Goal: Transaction & Acquisition: Purchase product/service

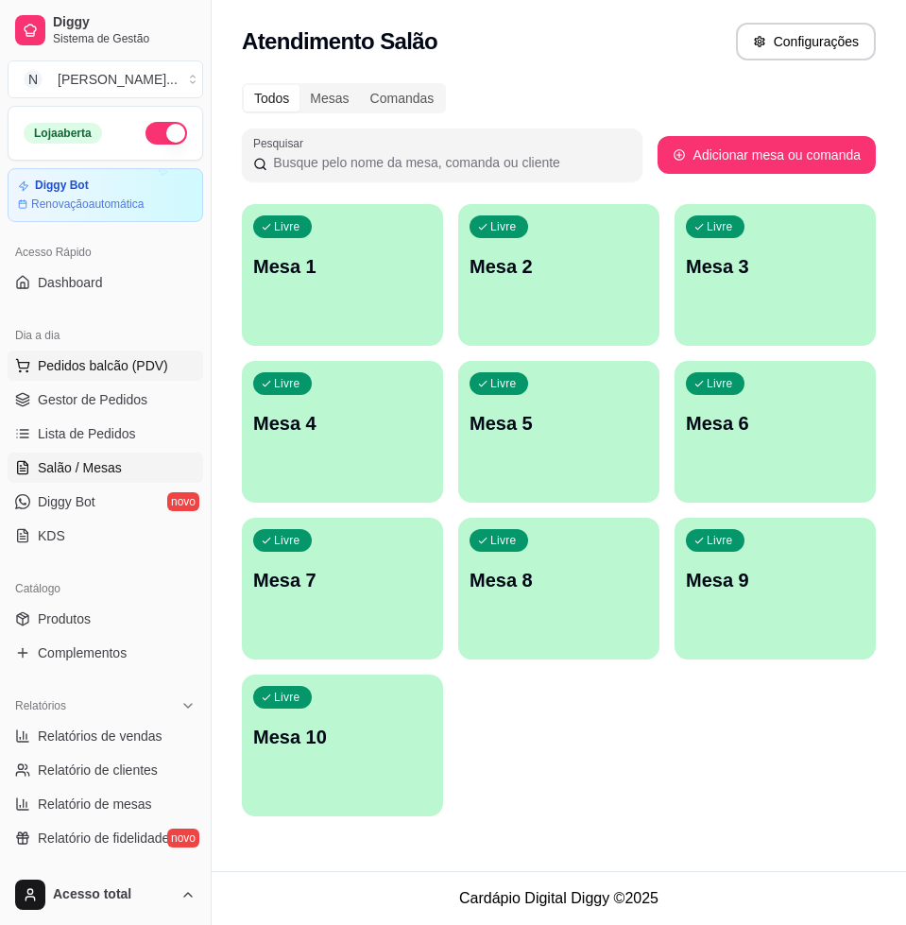
click at [162, 359] on button "Pedidos balcão (PDV)" at bounding box center [106, 366] width 196 height 30
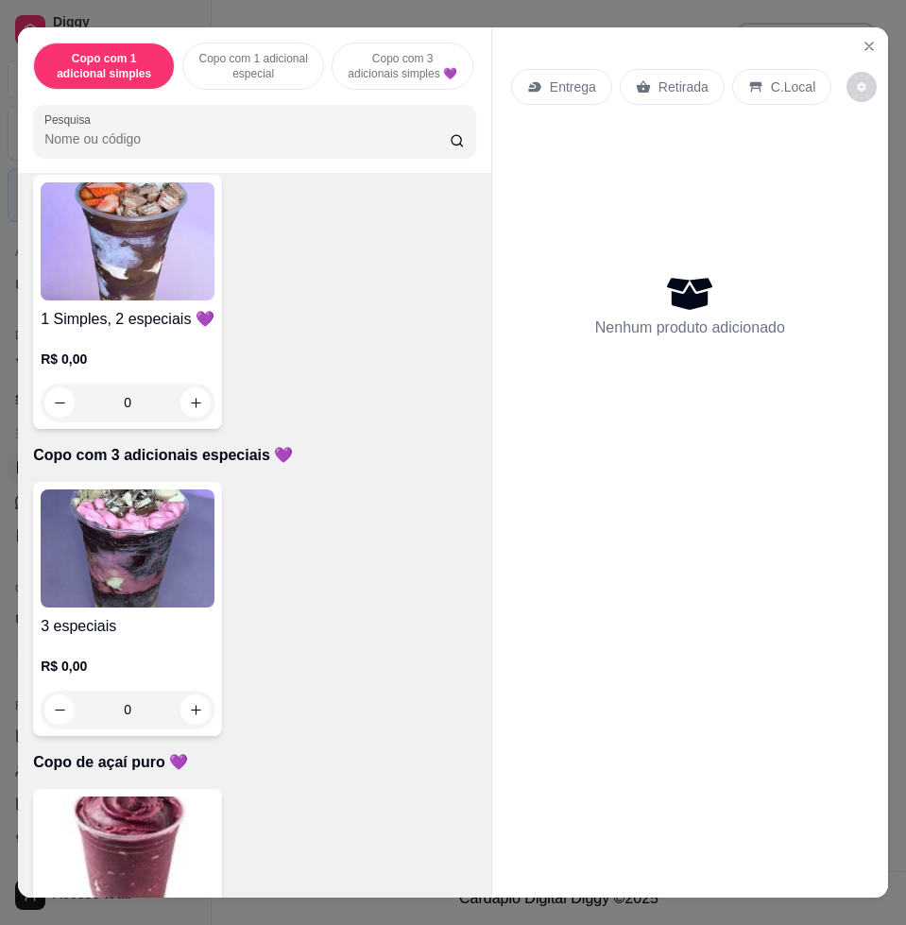
scroll to position [1890, 0]
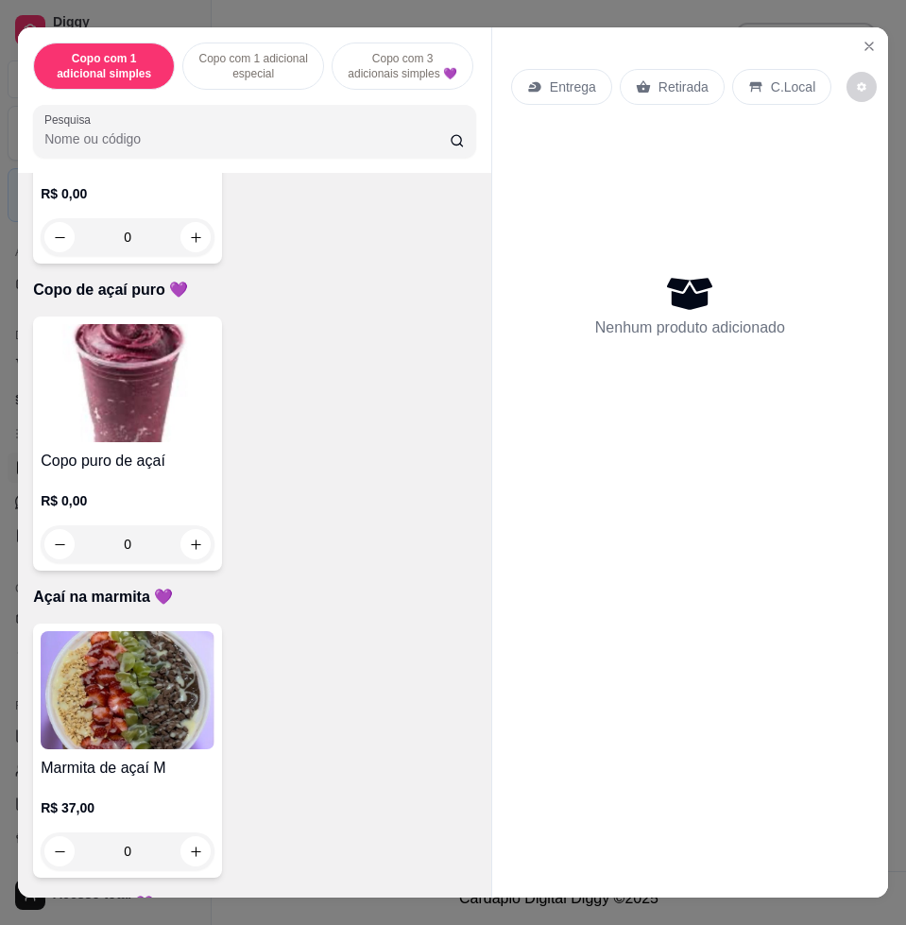
click at [157, 193] on p "R$ 0,00" at bounding box center [128, 193] width 174 height 19
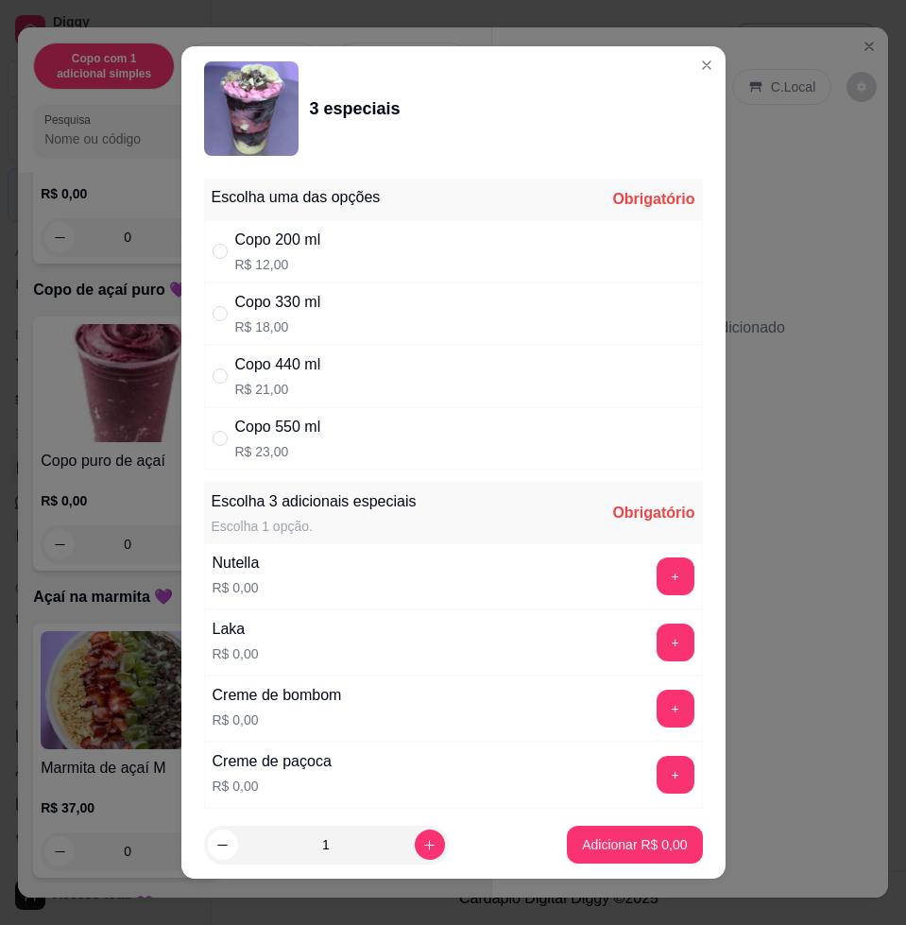
drag, startPoint x: 385, startPoint y: 348, endPoint x: 382, endPoint y: 334, distance: 14.5
click at [384, 348] on div "Copo 440 ml R$ 21,00" at bounding box center [453, 376] width 499 height 62
radio input "true"
click at [387, 302] on div "Copo 330 ml R$ 18,00" at bounding box center [453, 314] width 499 height 62
radio input "true"
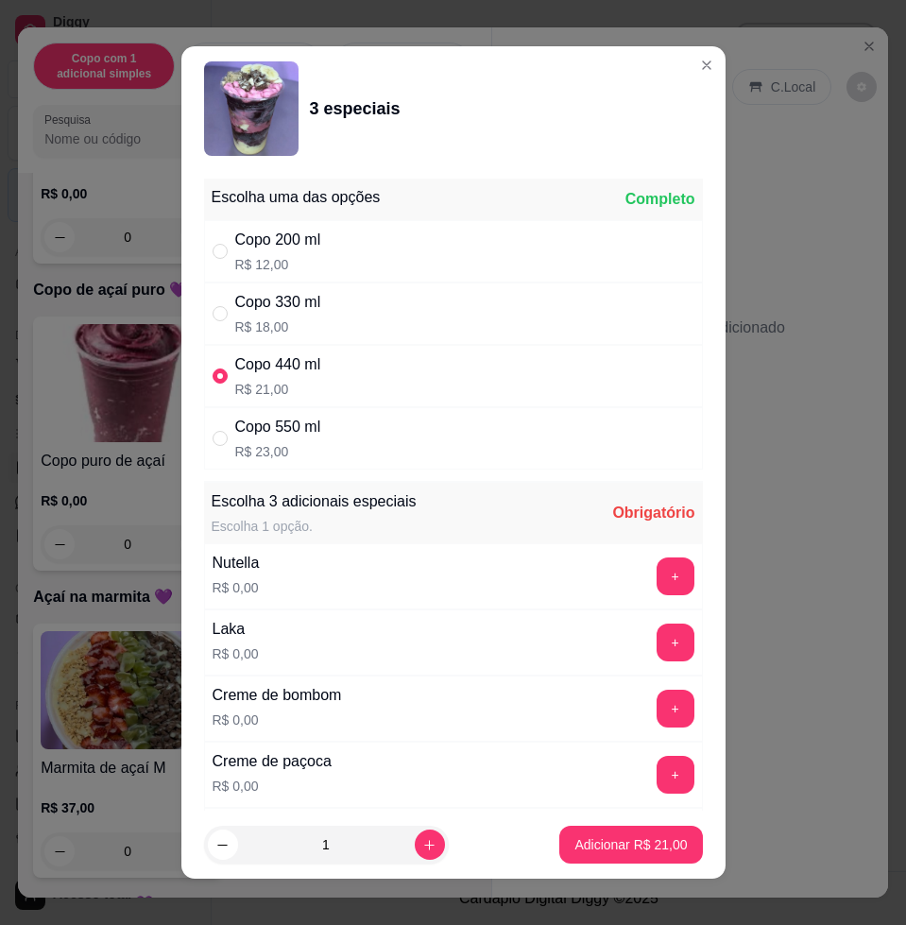
radio input "false"
click at [657, 578] on button "+" at bounding box center [675, 577] width 37 height 37
click at [657, 626] on button "+" at bounding box center [676, 643] width 38 height 38
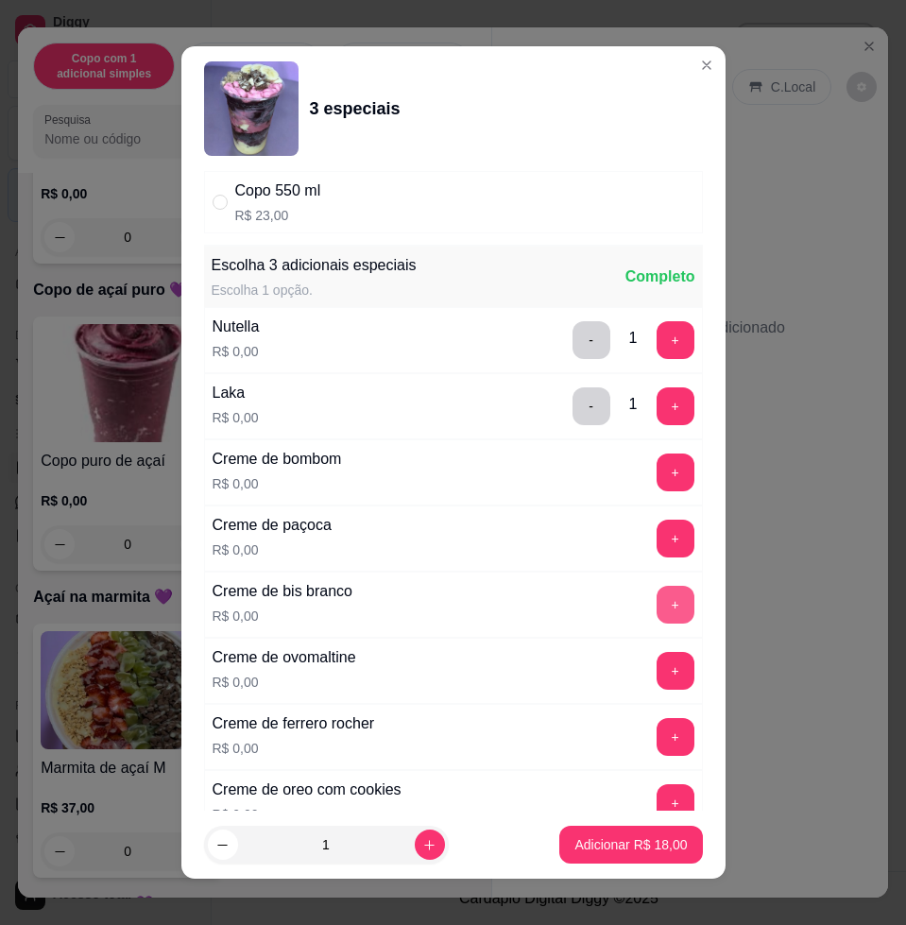
click at [657, 609] on button "+" at bounding box center [676, 605] width 38 height 38
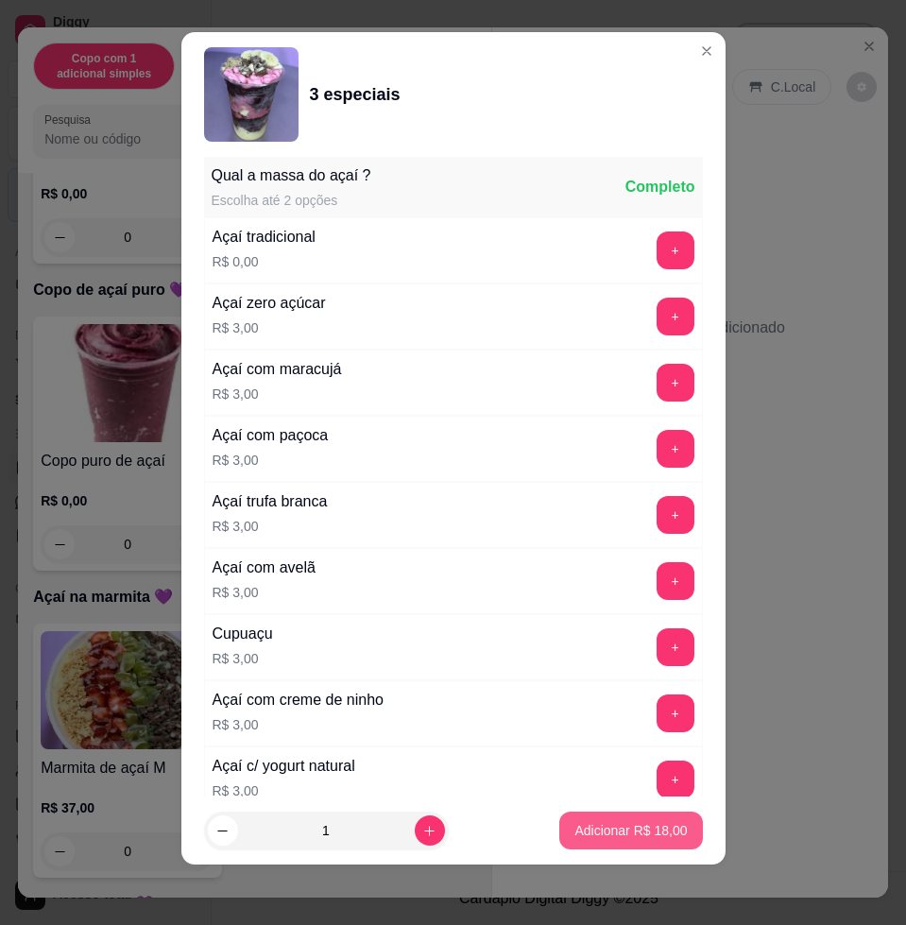
click at [616, 819] on button "Adicionar R$ 18,00" at bounding box center [631, 831] width 143 height 38
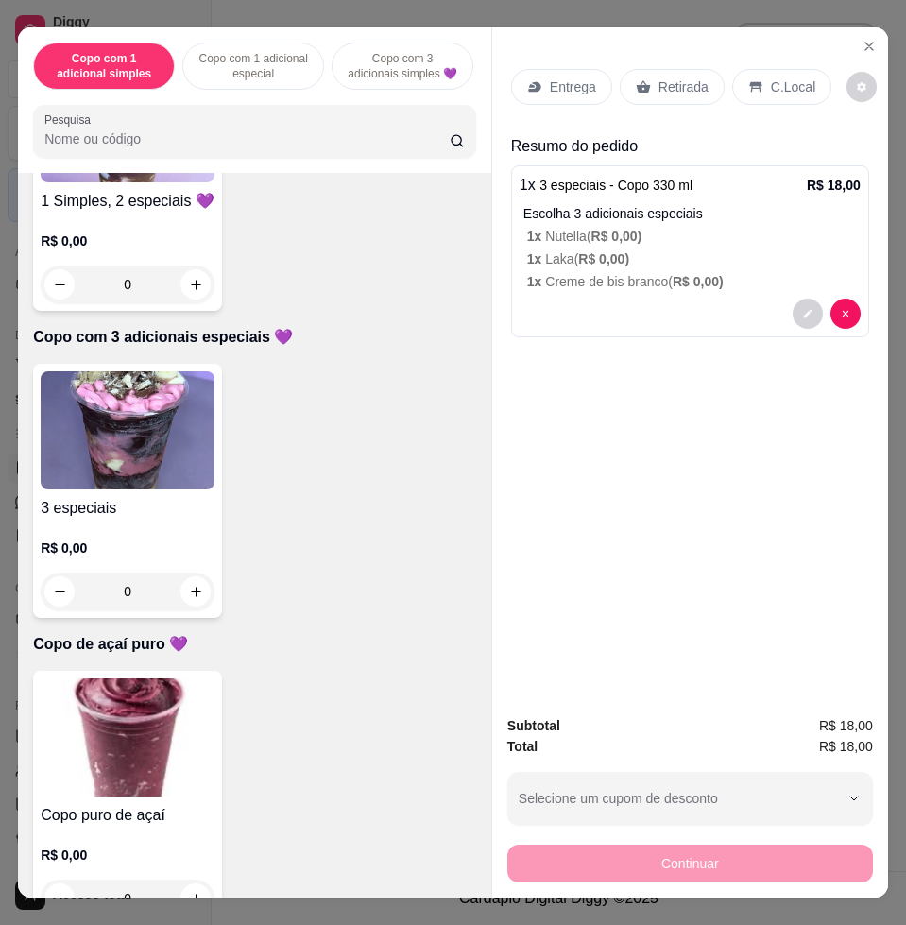
scroll to position [1181, 0]
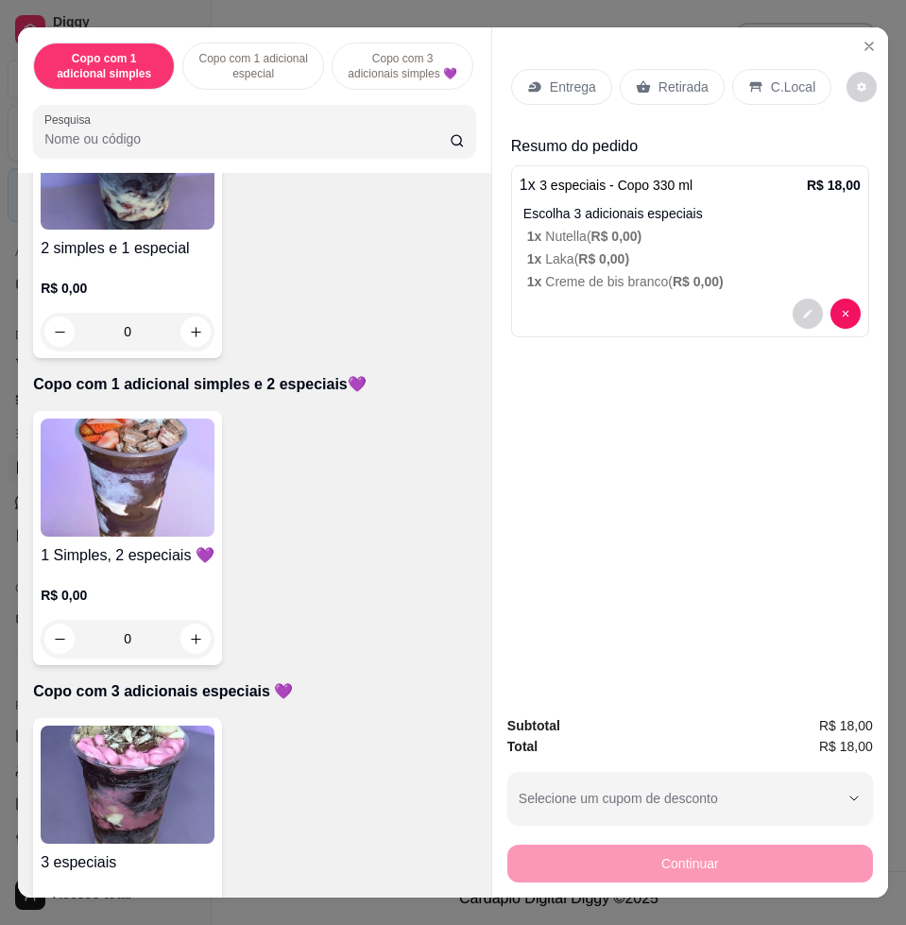
click at [145, 298] on p "R$ 0,00" at bounding box center [128, 288] width 174 height 19
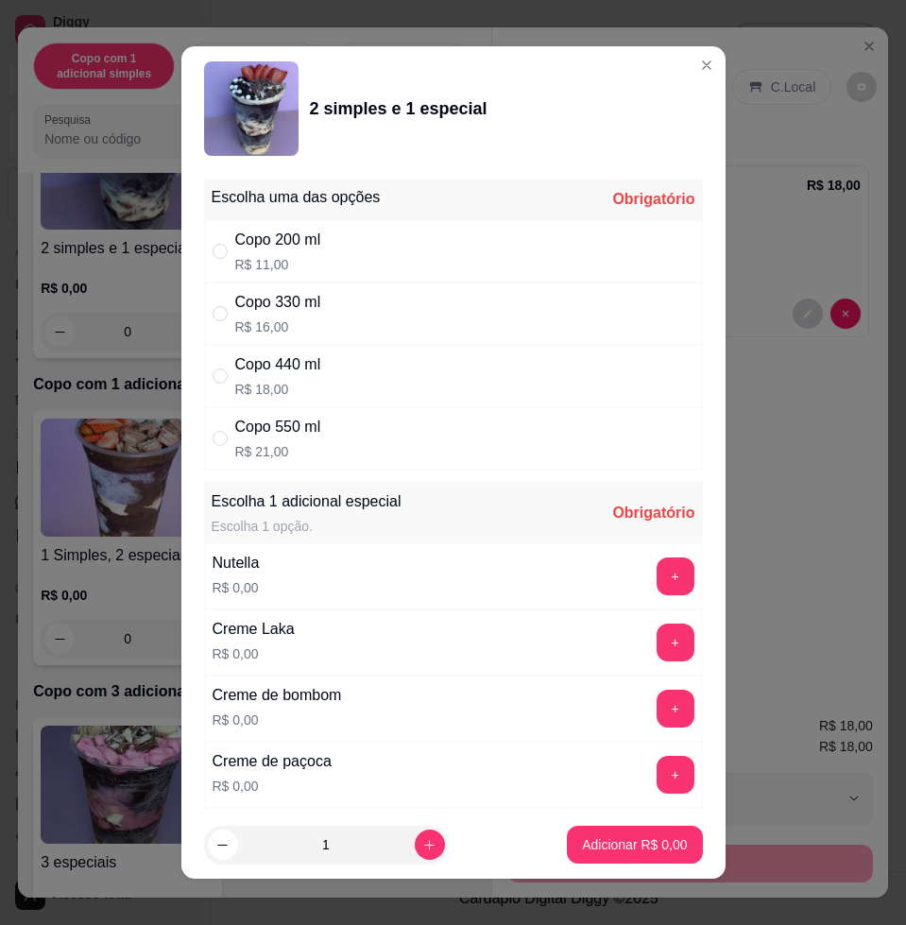
click at [364, 316] on div "Copo 330 ml R$ 16,00" at bounding box center [453, 314] width 499 height 62
radio input "true"
click at [657, 574] on button "+" at bounding box center [675, 577] width 37 height 37
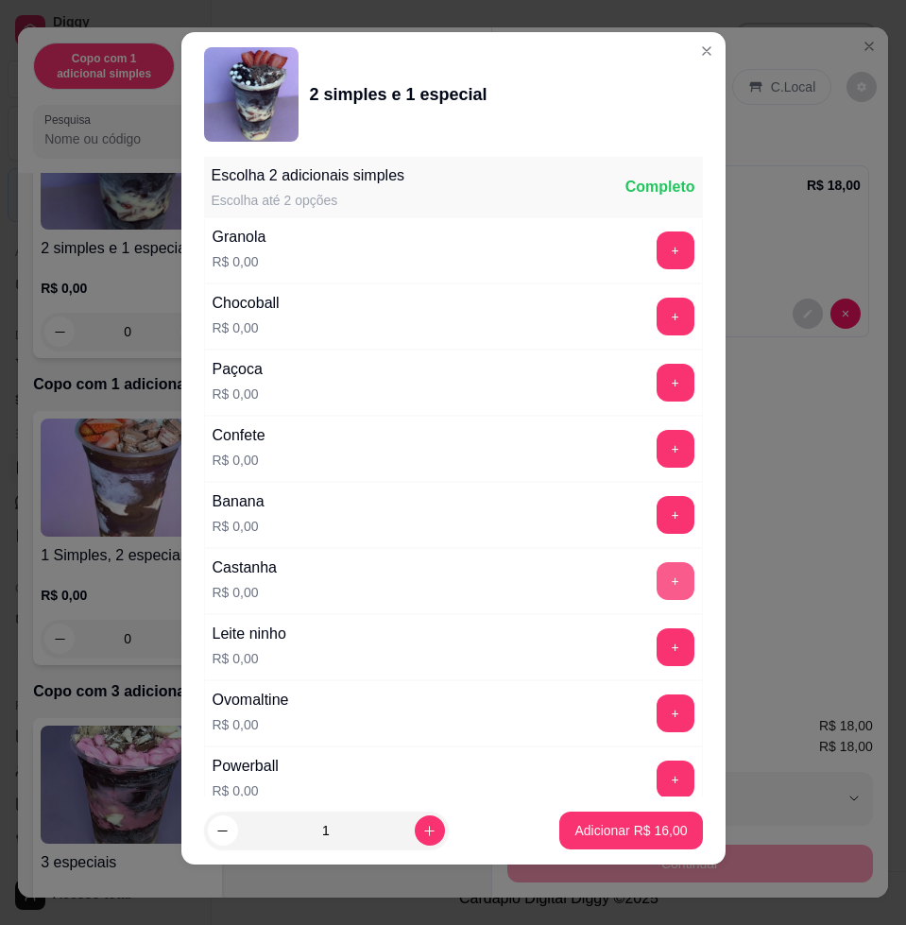
scroll to position [1748, 0]
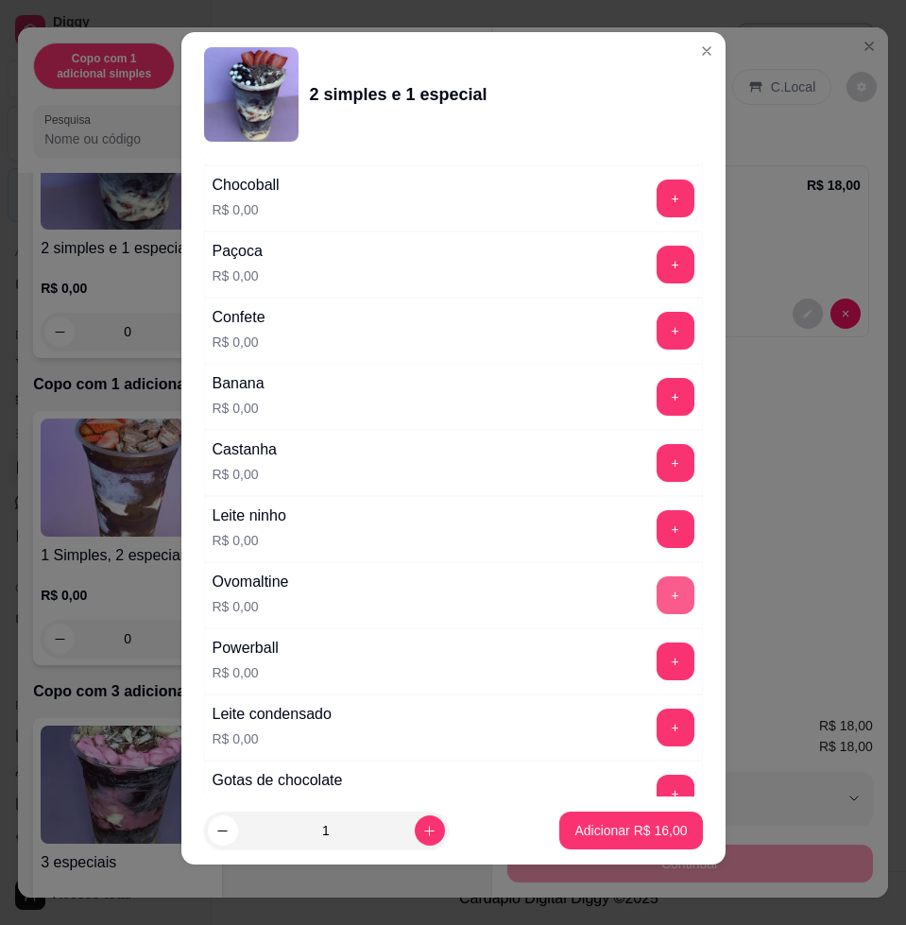
click at [657, 582] on button "+" at bounding box center [676, 596] width 38 height 38
click at [657, 398] on button "+" at bounding box center [675, 397] width 37 height 37
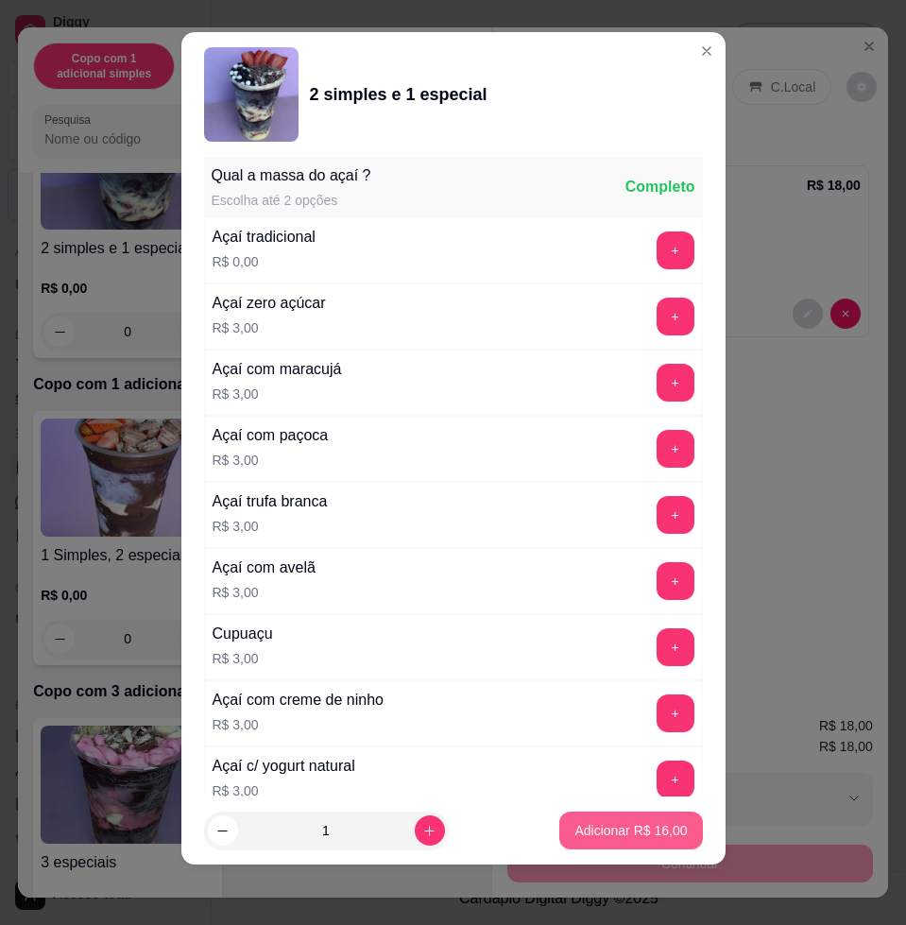
click at [611, 838] on p "Adicionar R$ 16,00" at bounding box center [631, 830] width 112 height 19
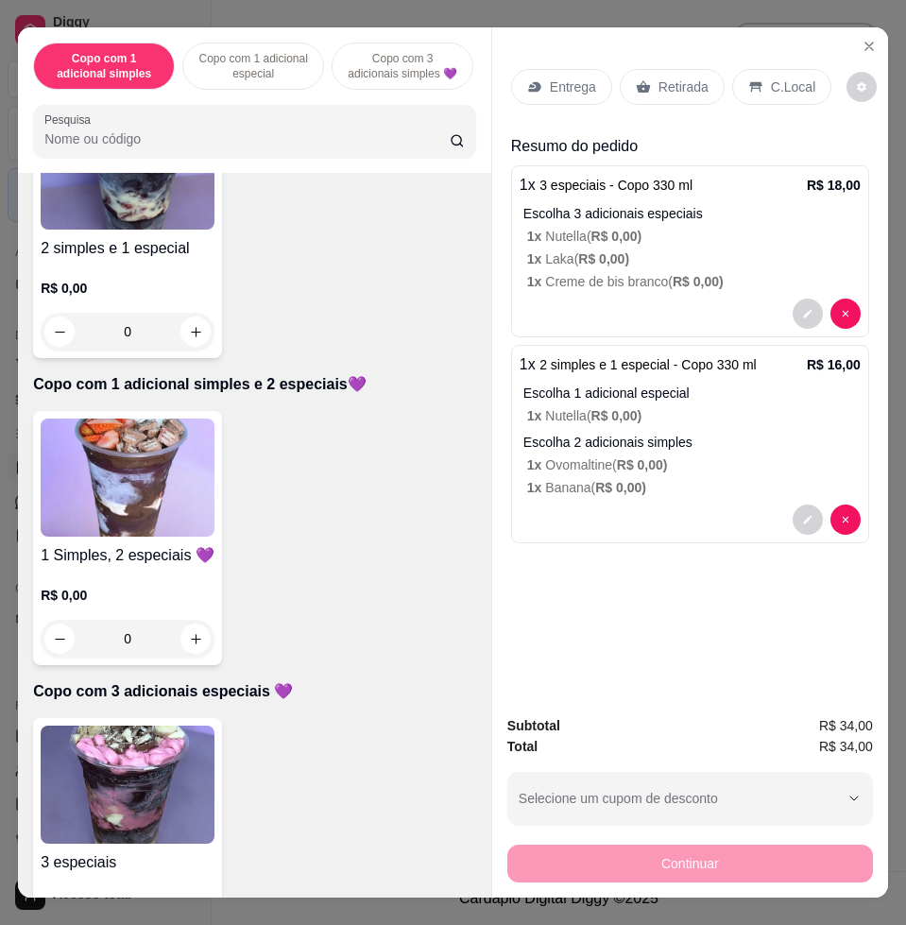
click at [528, 82] on icon at bounding box center [534, 87] width 12 height 10
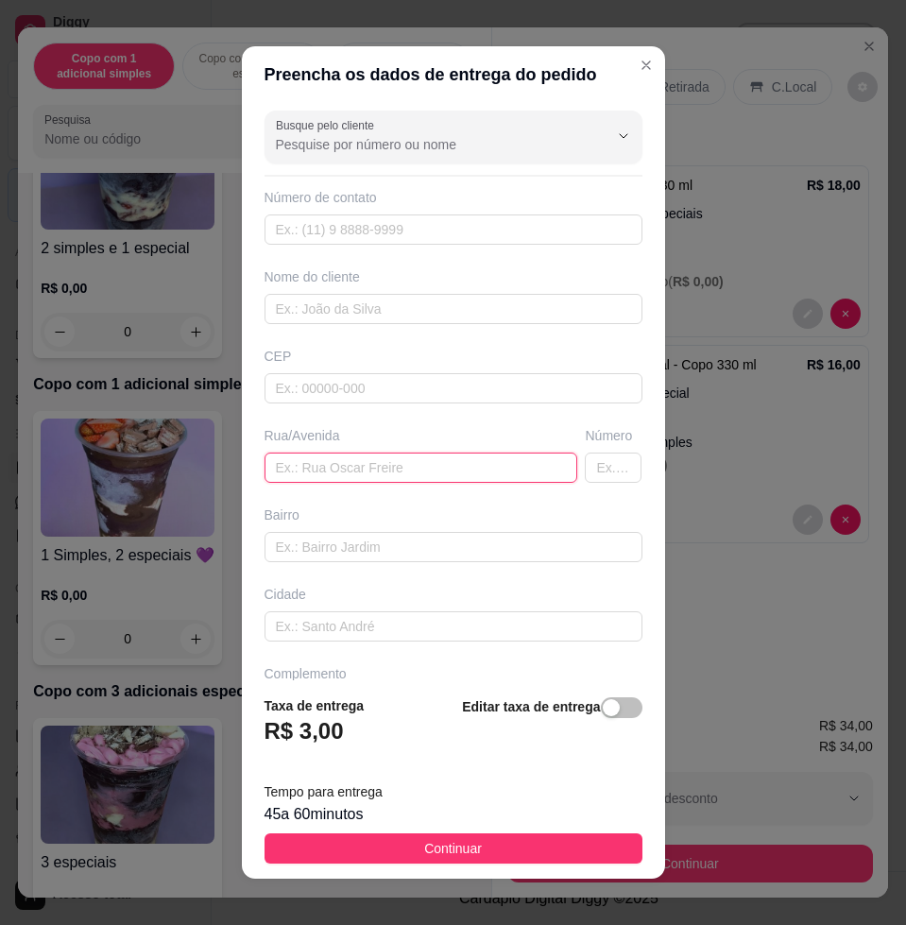
click at [385, 477] on input "text" at bounding box center [422, 468] width 314 height 30
paste input "[17:29[DATE]] [PERSON_NAME]: [PERSON_NAME] 150 [17:29[DATE]] Keven Willians: [G…"
drag, startPoint x: 347, startPoint y: 467, endPoint x: 332, endPoint y: 473, distance: 16.2
click at [332, 473] on input "[17:29[DATE]] [PERSON_NAME]: [PERSON_NAME] 150 [17:29[DATE]] Keven Willians: [G…" at bounding box center [422, 468] width 314 height 30
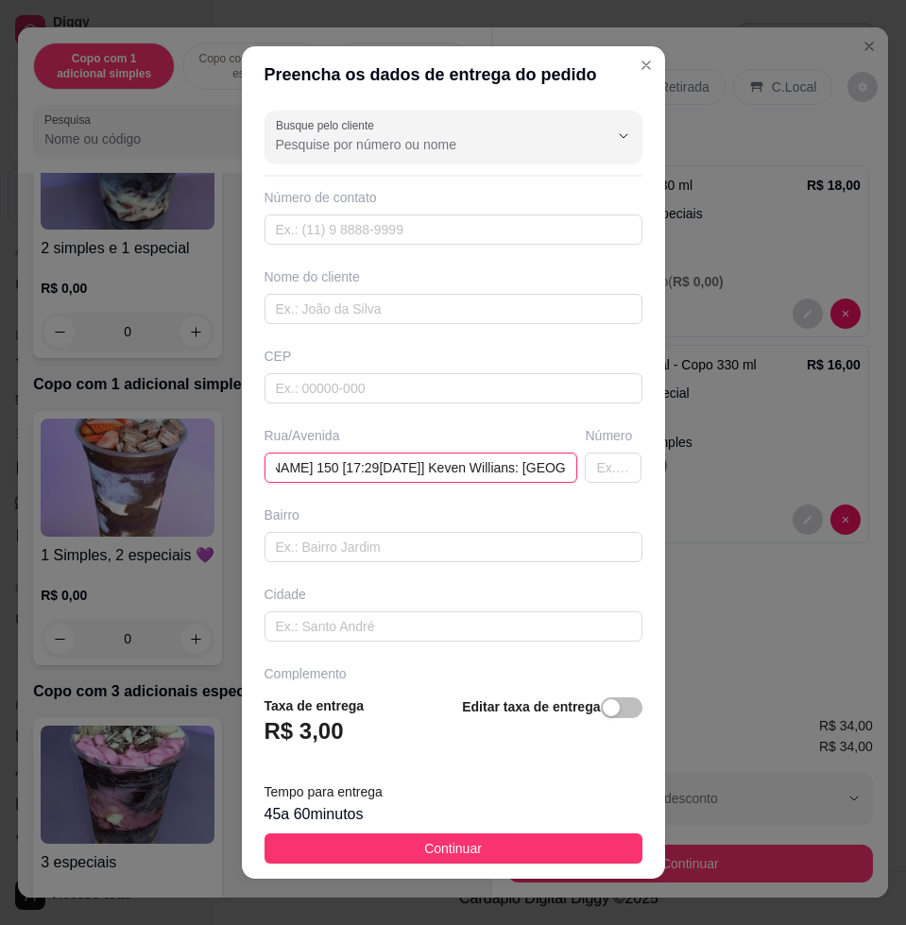
scroll to position [0, 304]
drag, startPoint x: 435, startPoint y: 472, endPoint x: 313, endPoint y: 465, distance: 122.1
click at [313, 465] on input "[17:29[DATE]] [PERSON_NAME]: [PERSON_NAME] 150 [17:29[DATE]] Keven Willians: [G…" at bounding box center [422, 468] width 314 height 30
drag, startPoint x: 295, startPoint y: 462, endPoint x: 241, endPoint y: 463, distance: 53.9
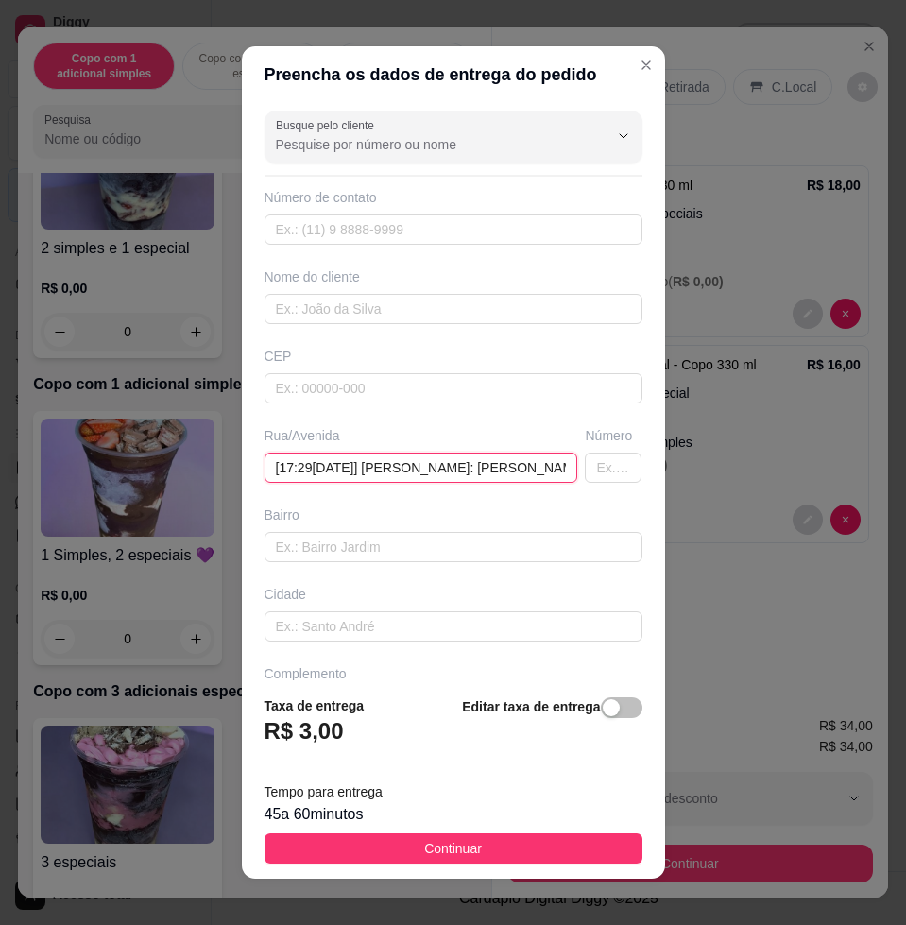
click at [242, 463] on div "Busque pelo cliente Número de contato Nome do cliente CEP Rua/Avenida [17:29[DA…" at bounding box center [453, 392] width 423 height 578
click at [275, 464] on input ": [PERSON_NAME][STREET_ADDRESS]" at bounding box center [422, 468] width 314 height 30
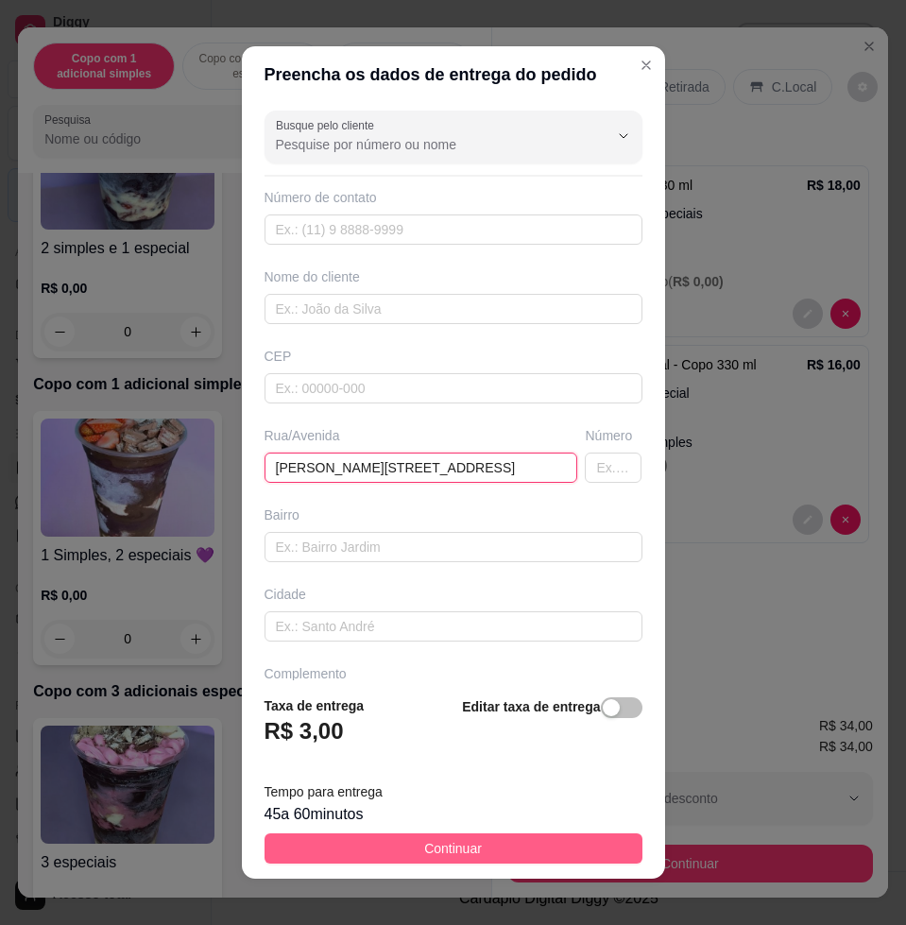
type input "[PERSON_NAME][STREET_ADDRESS]"
click at [580, 842] on button "Continuar" at bounding box center [454, 849] width 378 height 30
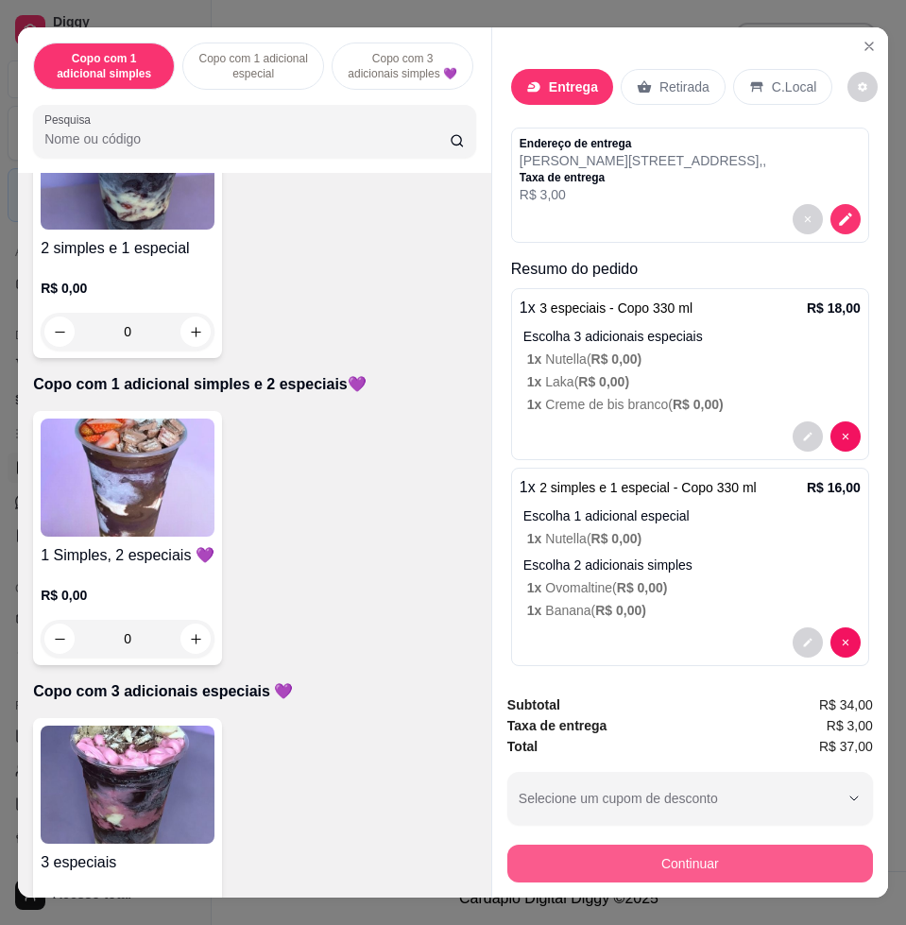
click at [572, 849] on button "Continuar" at bounding box center [691, 864] width 366 height 38
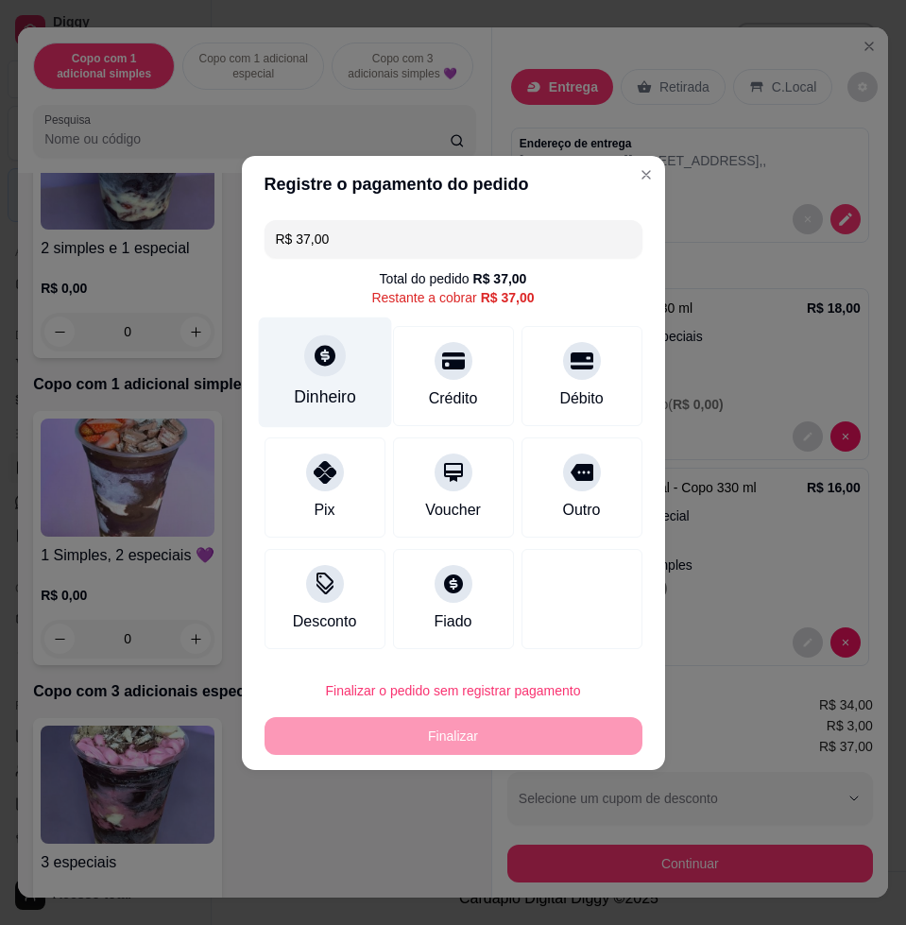
click at [339, 391] on div "Dinheiro" at bounding box center [325, 397] width 62 height 25
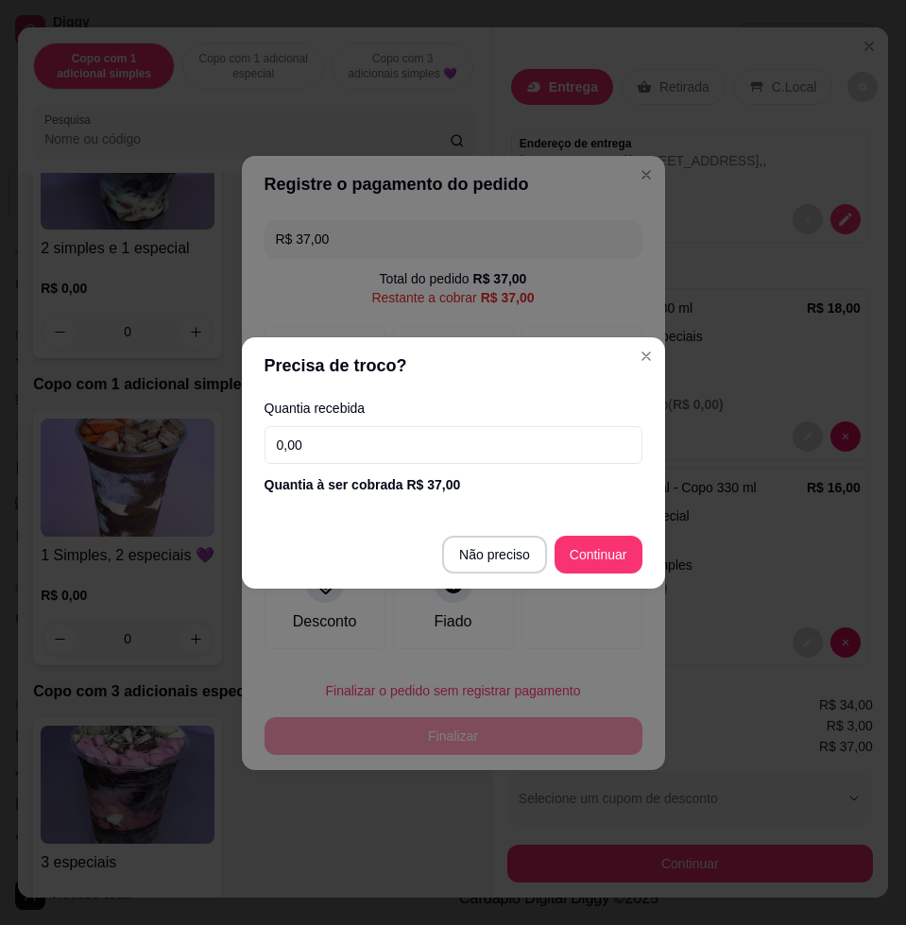
click at [403, 430] on input "0,00" at bounding box center [454, 445] width 378 height 38
click at [440, 449] on input "0,00" at bounding box center [454, 445] width 378 height 38
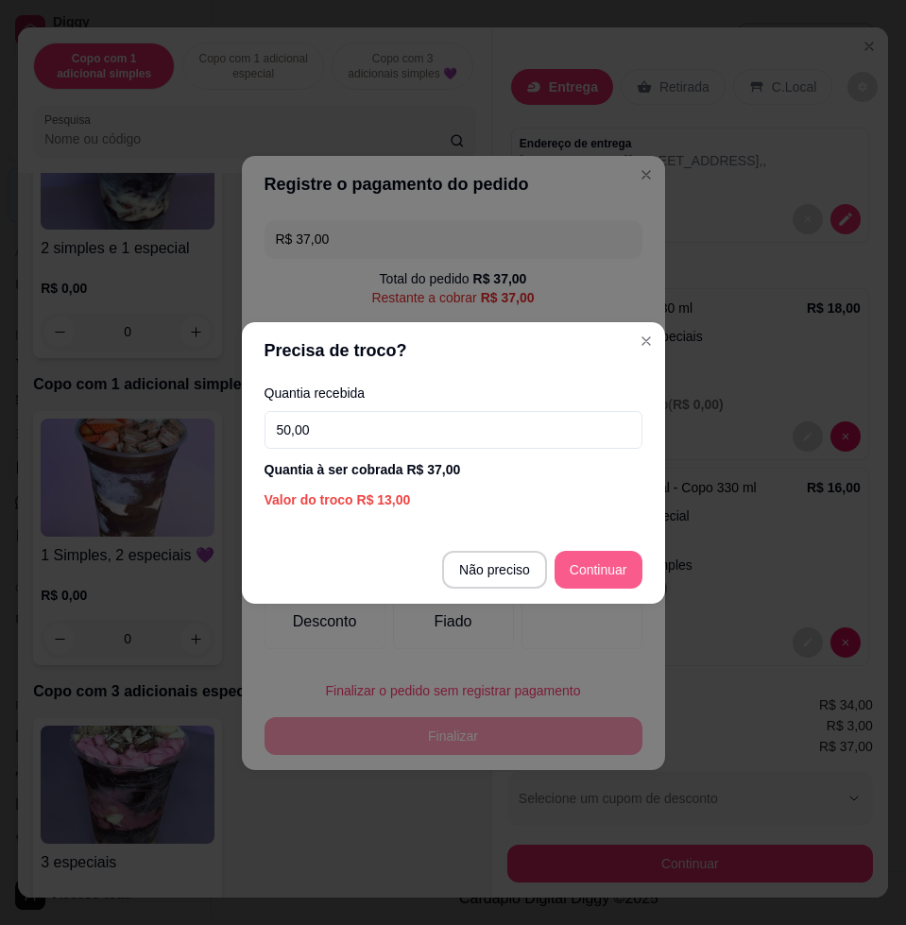
type input "50,00"
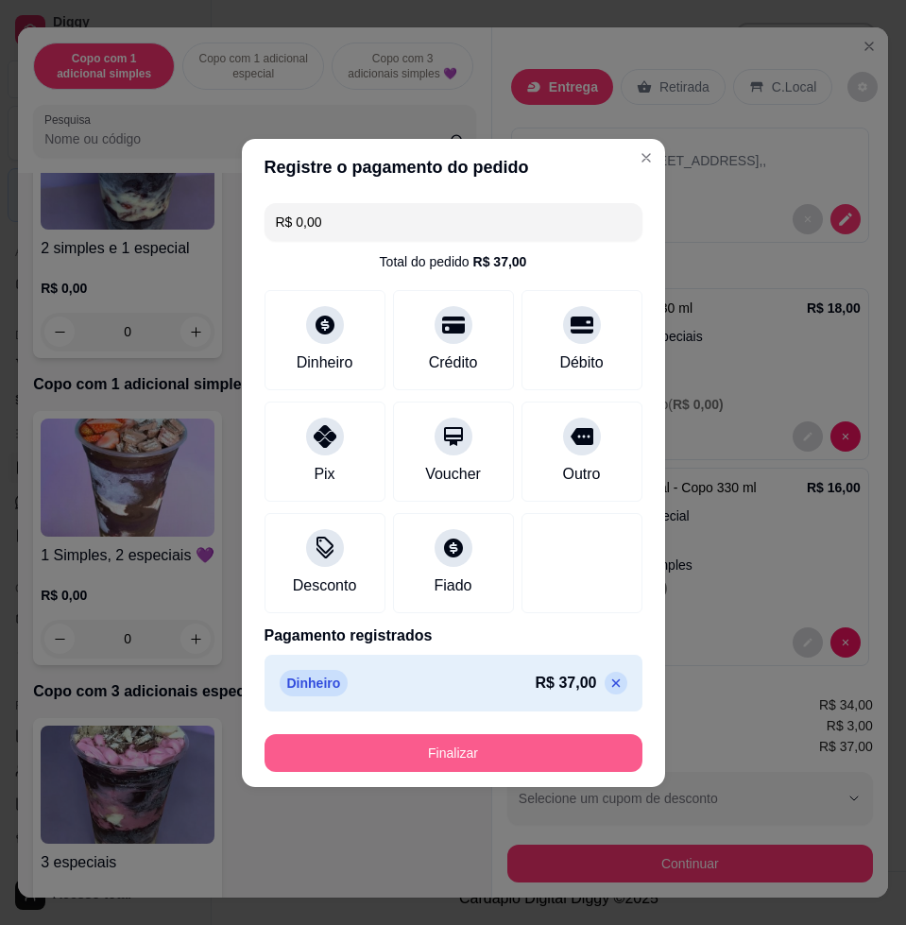
click at [541, 751] on button "Finalizar" at bounding box center [454, 753] width 378 height 38
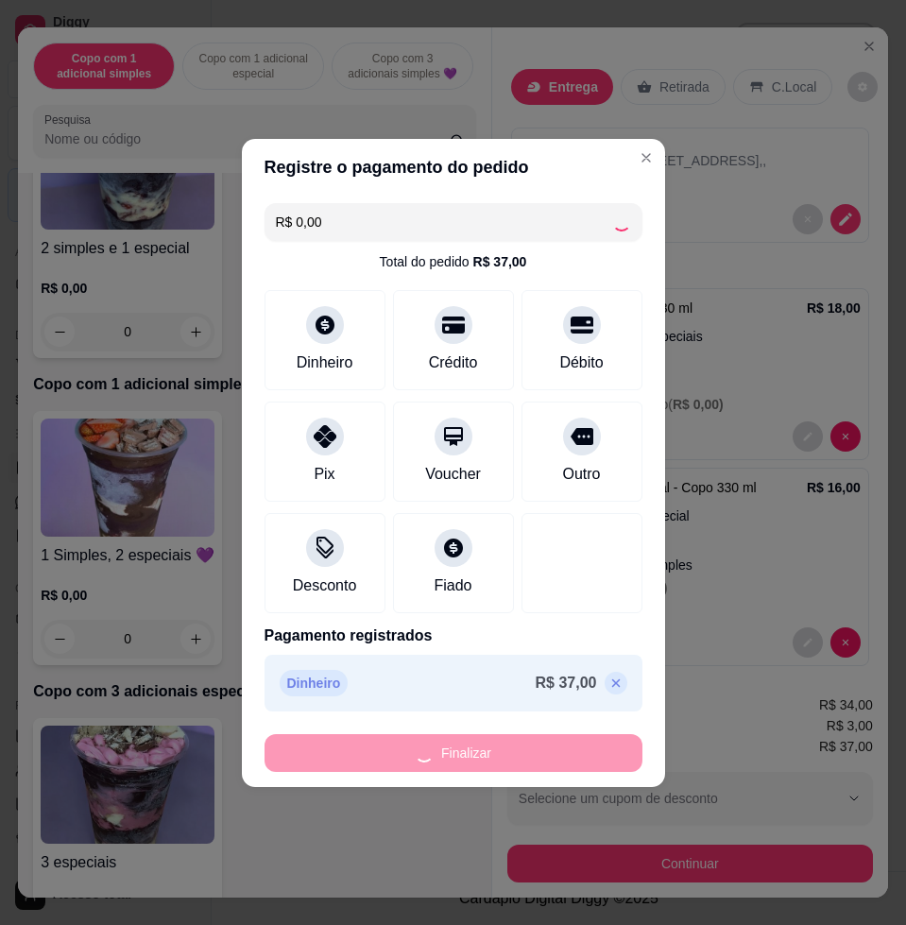
type input "-R$ 37,00"
